Goal: Find specific page/section: Find specific page/section

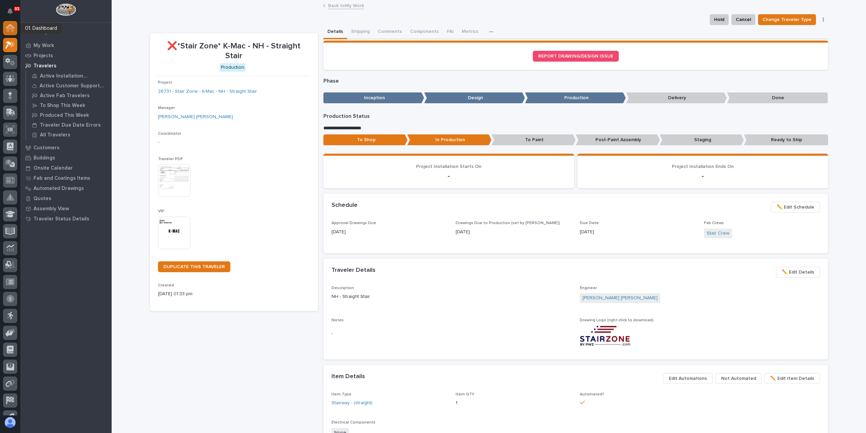
click at [13, 29] on icon at bounding box center [10, 28] width 7 height 7
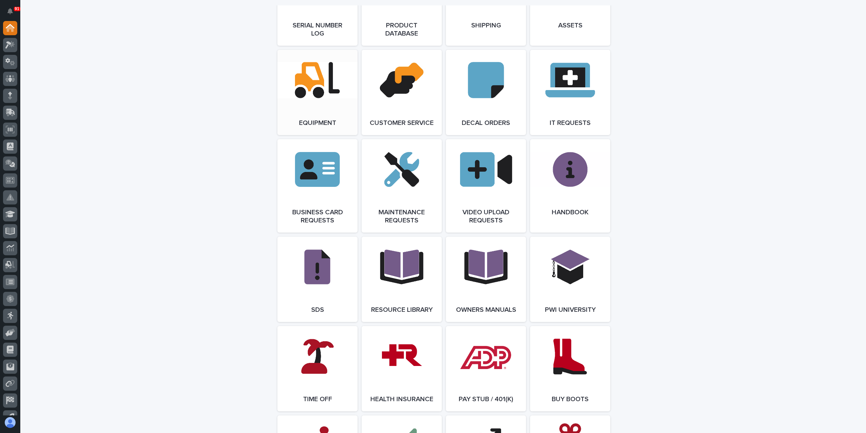
scroll to position [981, 0]
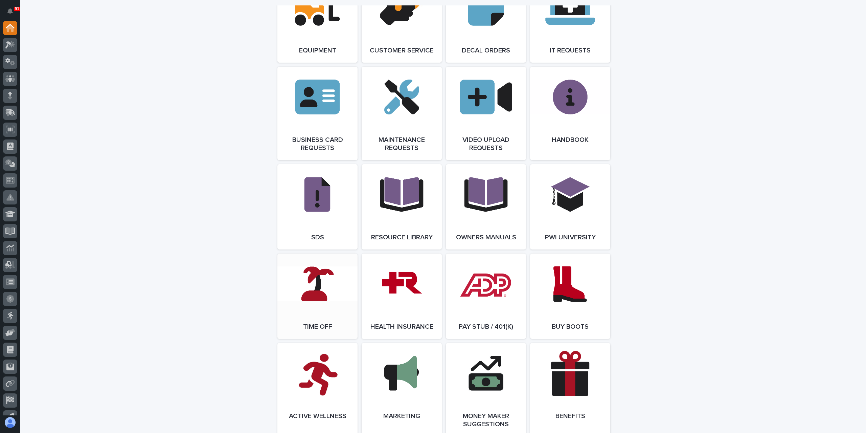
click at [313, 321] on link "Open Link" at bounding box center [318, 295] width 80 height 85
click at [5, 47] on div at bounding box center [10, 45] width 14 height 14
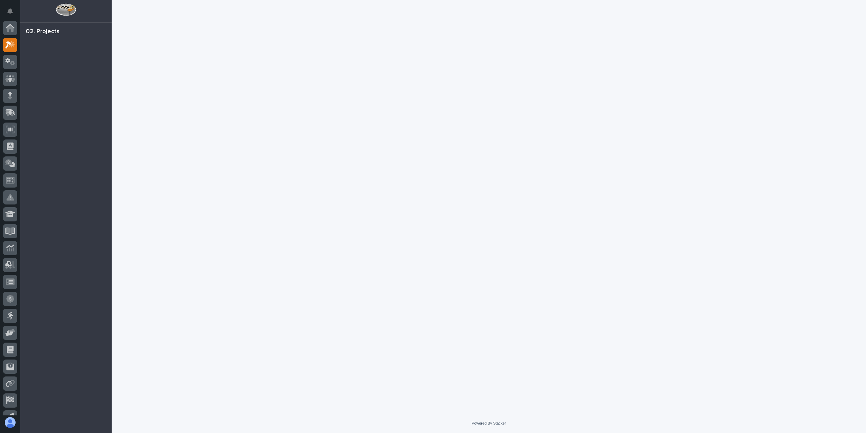
scroll to position [17, 0]
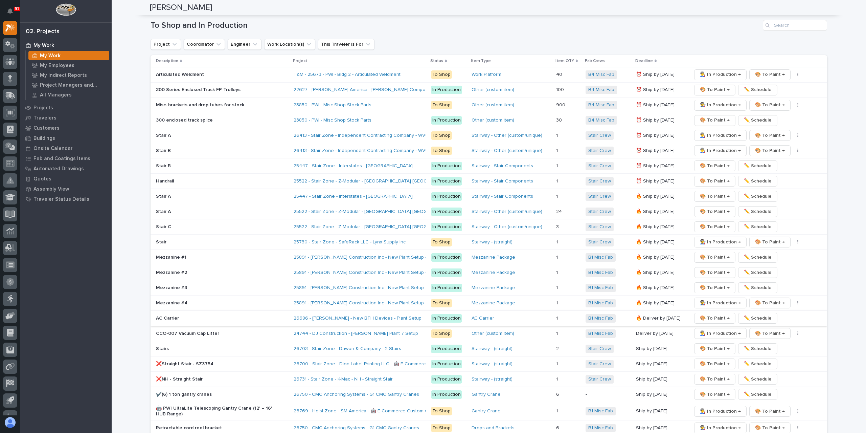
scroll to position [1083, 0]
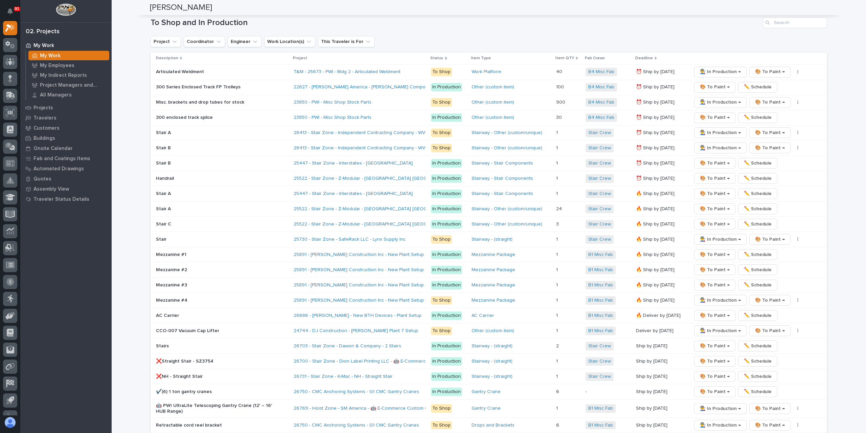
click at [192, 372] on div "❌NH - Straight Stair" at bounding box center [215, 375] width 118 height 7
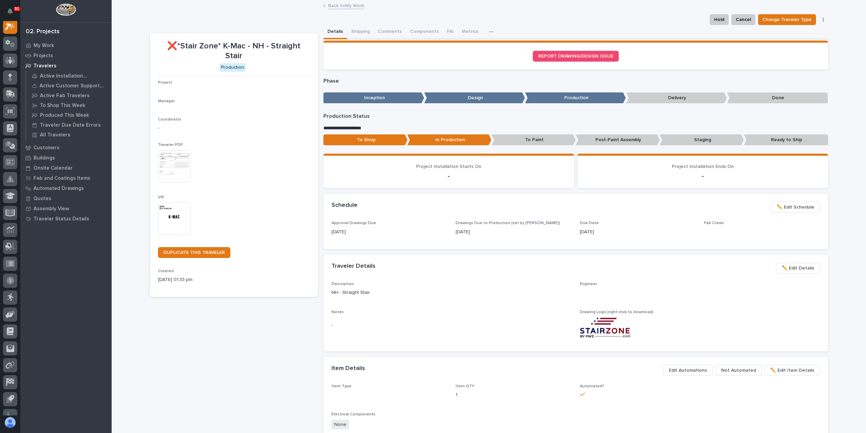
scroll to position [17, 0]
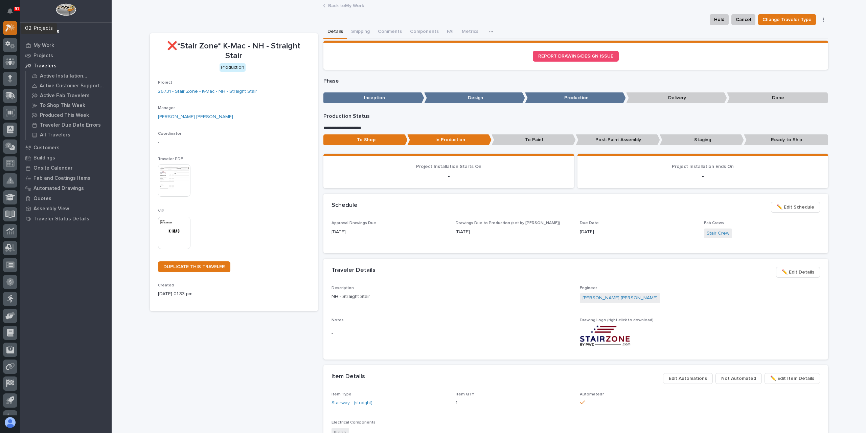
click at [4, 30] on div at bounding box center [10, 28] width 14 height 14
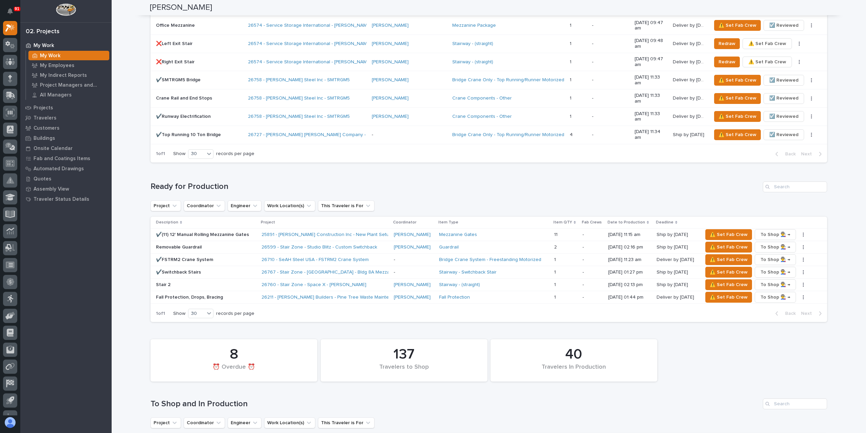
scroll to position [812, 0]
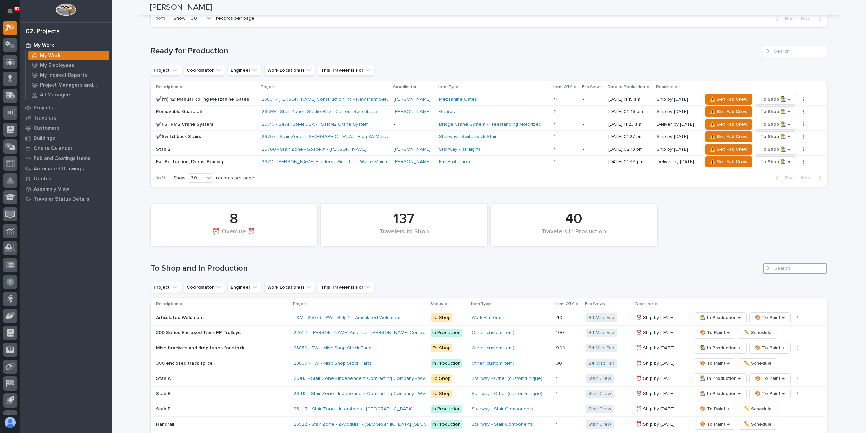
click at [775, 263] on input "Search" at bounding box center [795, 268] width 64 height 11
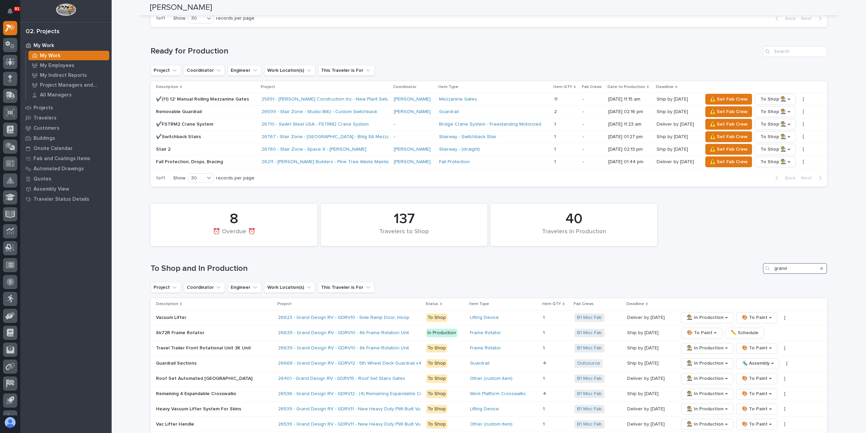
type input "grand"
click at [170, 360] on p "Guardrail Sections" at bounding box center [214, 363] width 117 height 6
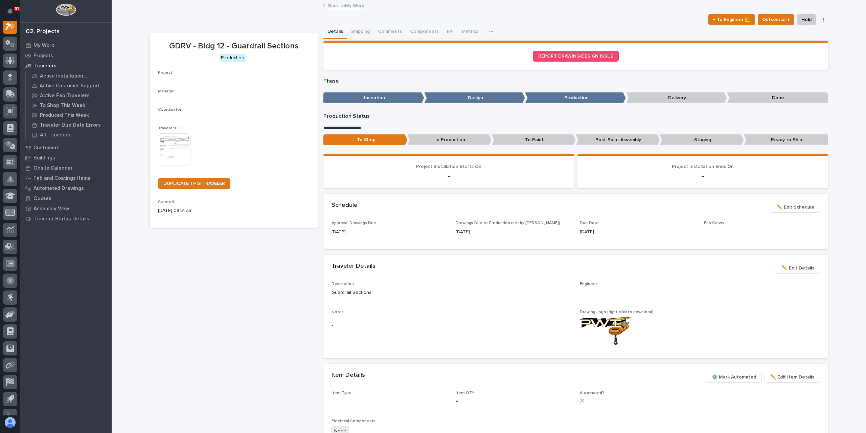
scroll to position [17, 0]
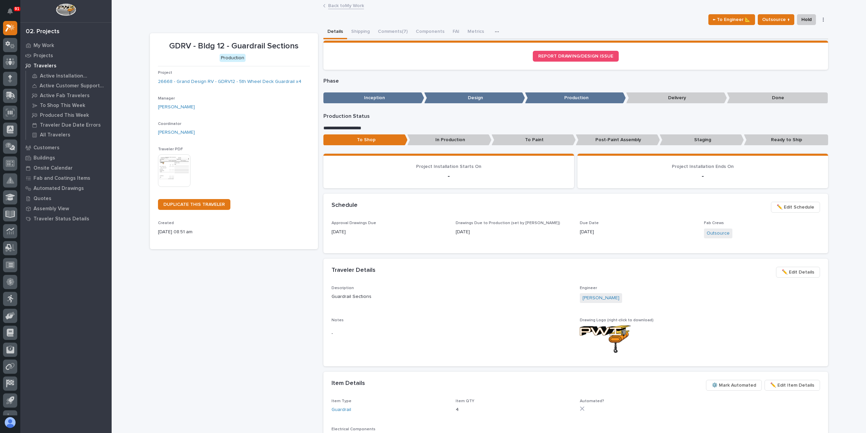
click at [664, 17] on div "← To Engineer 📐 Outsource ↑ Hold Cancel Change Traveler Type Regenerate PDF Gen…" at bounding box center [489, 19] width 679 height 11
